Goal: Task Accomplishment & Management: Complete application form

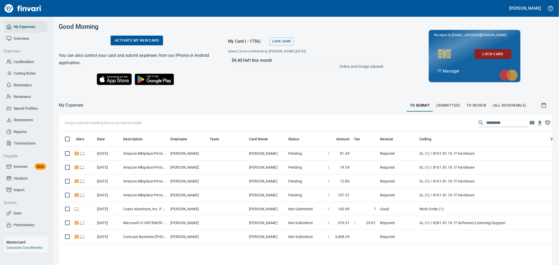
scroll to position [199, 485]
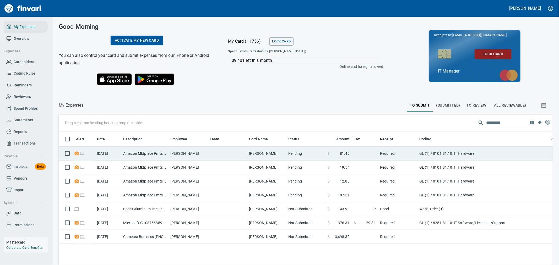
click at [415, 156] on td "Required" at bounding box center [397, 154] width 39 height 14
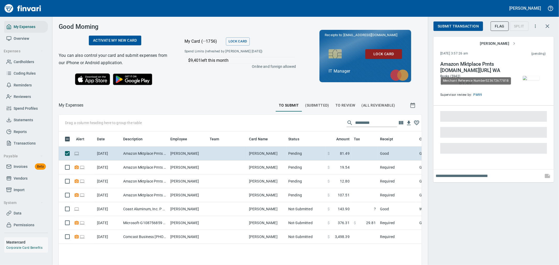
scroll to position [199, 354]
click at [530, 80] on img "button" at bounding box center [531, 78] width 17 height 4
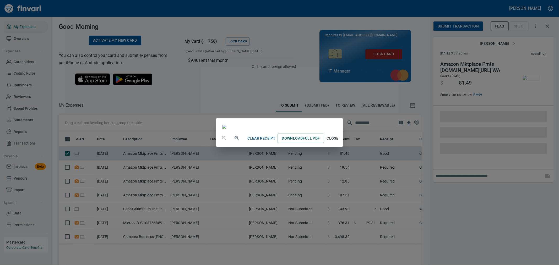
click at [339, 142] on span "Close" at bounding box center [332, 138] width 13 height 7
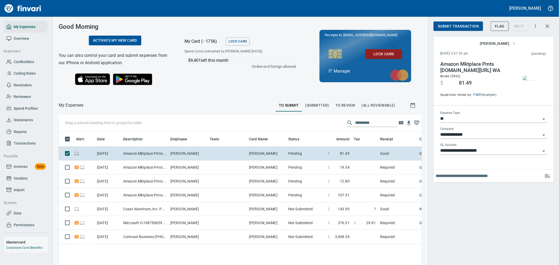
click at [467, 29] on span "Submit Transaction" at bounding box center [458, 26] width 41 height 7
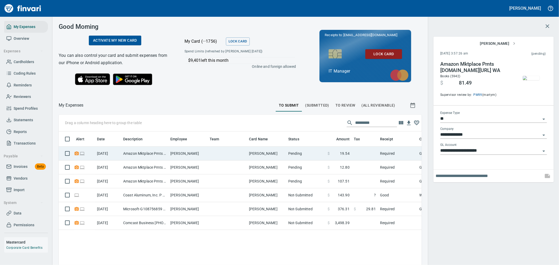
click at [278, 154] on td "[PERSON_NAME]" at bounding box center [266, 154] width 39 height 14
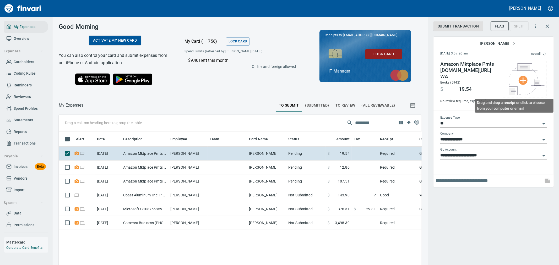
scroll to position [199, 354]
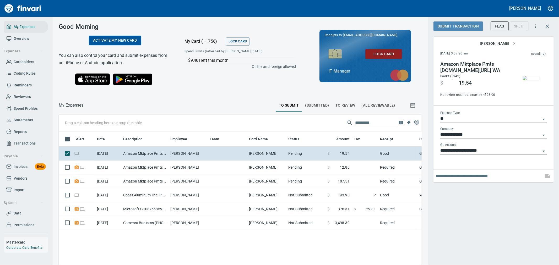
drag, startPoint x: 465, startPoint y: 28, endPoint x: 471, endPoint y: 33, distance: 8.0
click at [465, 28] on span "Submit Transaction" at bounding box center [458, 26] width 41 height 7
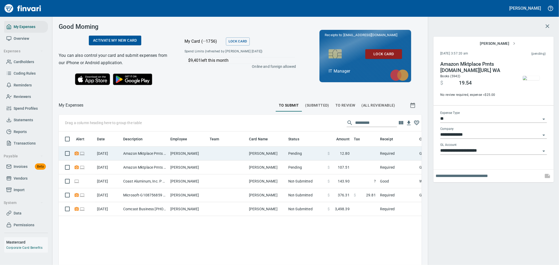
drag, startPoint x: 354, startPoint y: 152, endPoint x: 358, endPoint y: 151, distance: 4.1
click at [354, 151] on td at bounding box center [365, 154] width 26 height 14
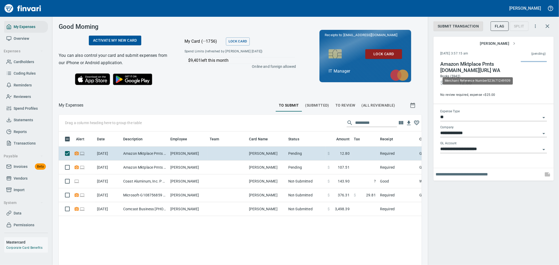
scroll to position [199, 354]
click at [492, 212] on div "**********" at bounding box center [493, 132] width 131 height 265
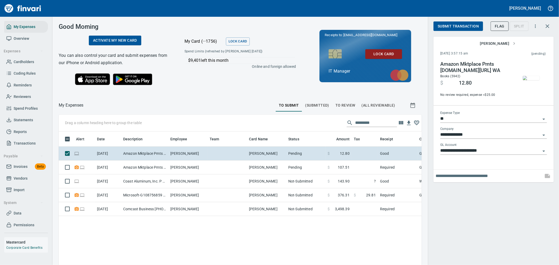
click at [459, 22] on button "Submit Transaction" at bounding box center [458, 26] width 50 height 10
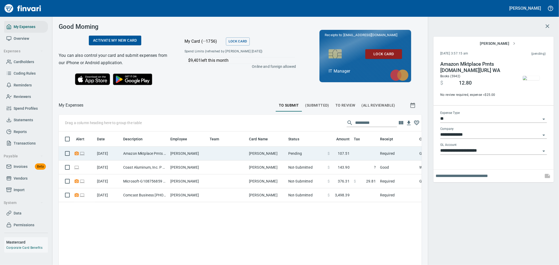
click at [328, 150] on td "$ 107.51" at bounding box center [338, 154] width 26 height 14
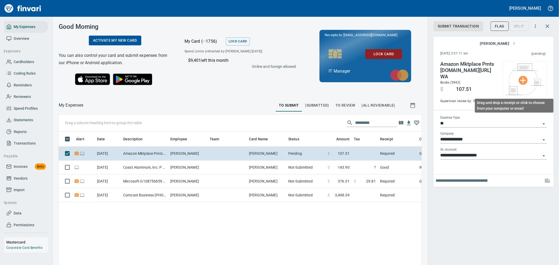
scroll to position [199, 354]
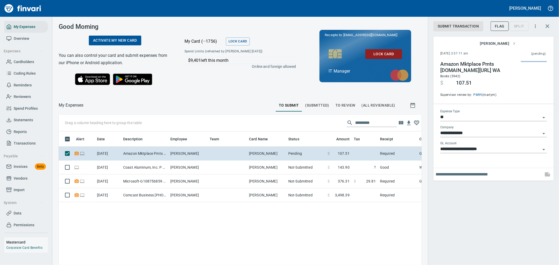
click at [498, 187] on div "**********" at bounding box center [493, 132] width 131 height 265
click at [523, 76] on img "button" at bounding box center [531, 78] width 17 height 4
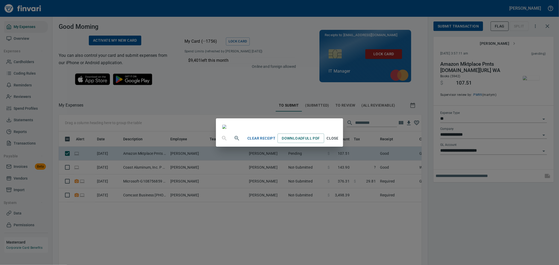
click at [486, 209] on div "Clear Receipt Download Full PDF Close" at bounding box center [279, 132] width 559 height 265
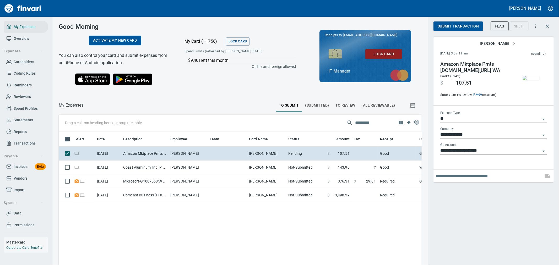
click at [460, 25] on span "Submit Transaction" at bounding box center [458, 26] width 41 height 7
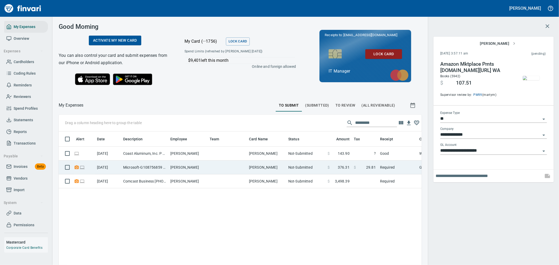
click at [360, 172] on td "$ 29.81" at bounding box center [365, 168] width 26 height 14
type input "**********"
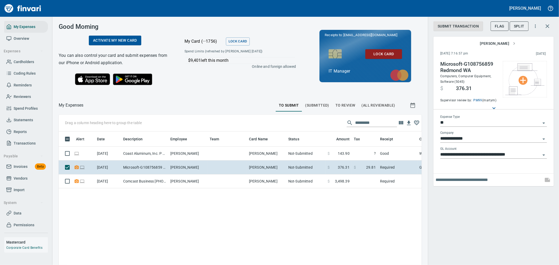
scroll to position [199, 354]
drag, startPoint x: 475, startPoint y: 28, endPoint x: 477, endPoint y: 30, distance: 3.6
click at [475, 28] on span "Submit Transaction" at bounding box center [458, 26] width 41 height 7
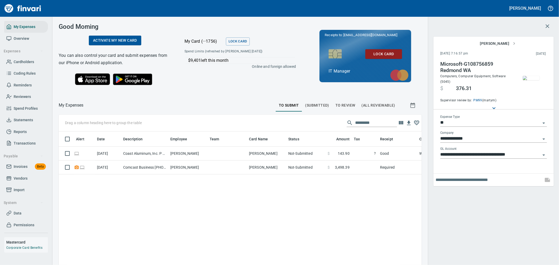
click at [345, 106] on span "To Review" at bounding box center [345, 105] width 20 height 7
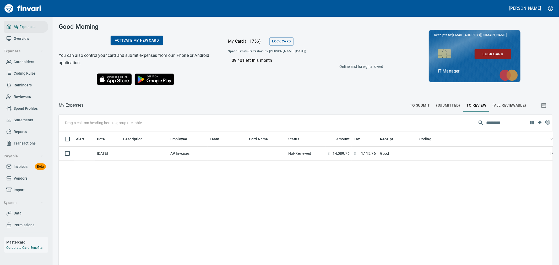
scroll to position [199, 485]
click at [409, 100] on button "To Submit" at bounding box center [420, 105] width 26 height 13
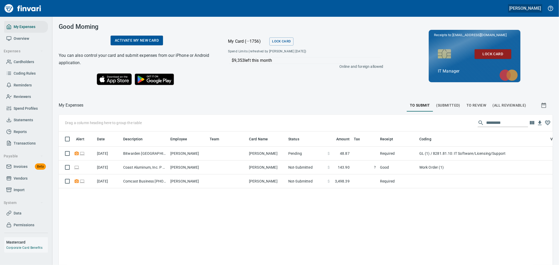
scroll to position [199, 485]
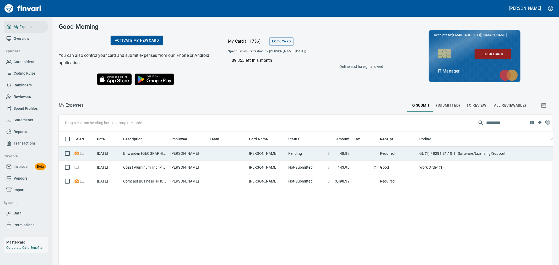
click at [252, 158] on td "[PERSON_NAME]" at bounding box center [266, 154] width 39 height 14
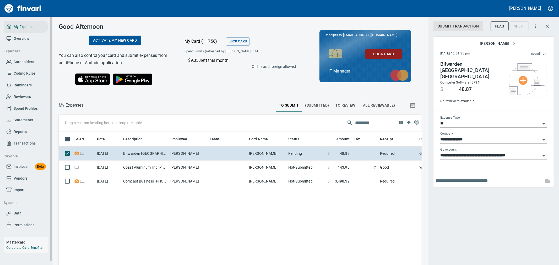
scroll to position [199, 354]
click at [512, 89] on img at bounding box center [524, 79] width 39 height 32
click at [515, 82] on li "Choose from Computer..." at bounding box center [526, 79] width 55 height 9
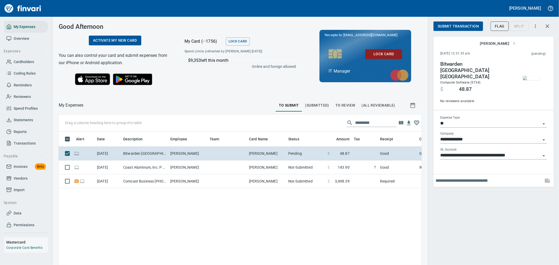
click at [465, 29] on button "Submit Transaction" at bounding box center [458, 26] width 50 height 10
